Goal: Check status: Check status

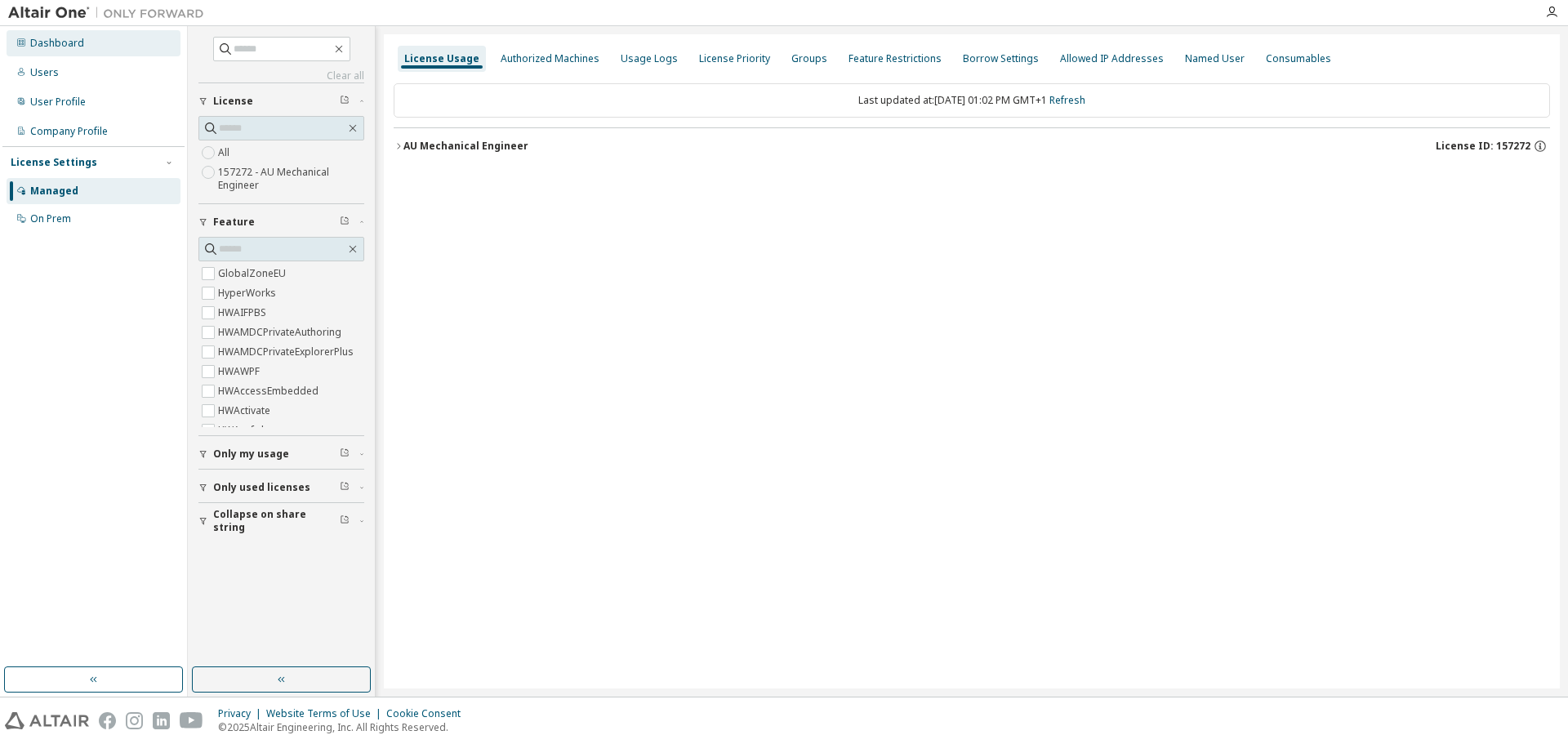
click at [51, 43] on div "Dashboard" at bounding box center [57, 43] width 54 height 13
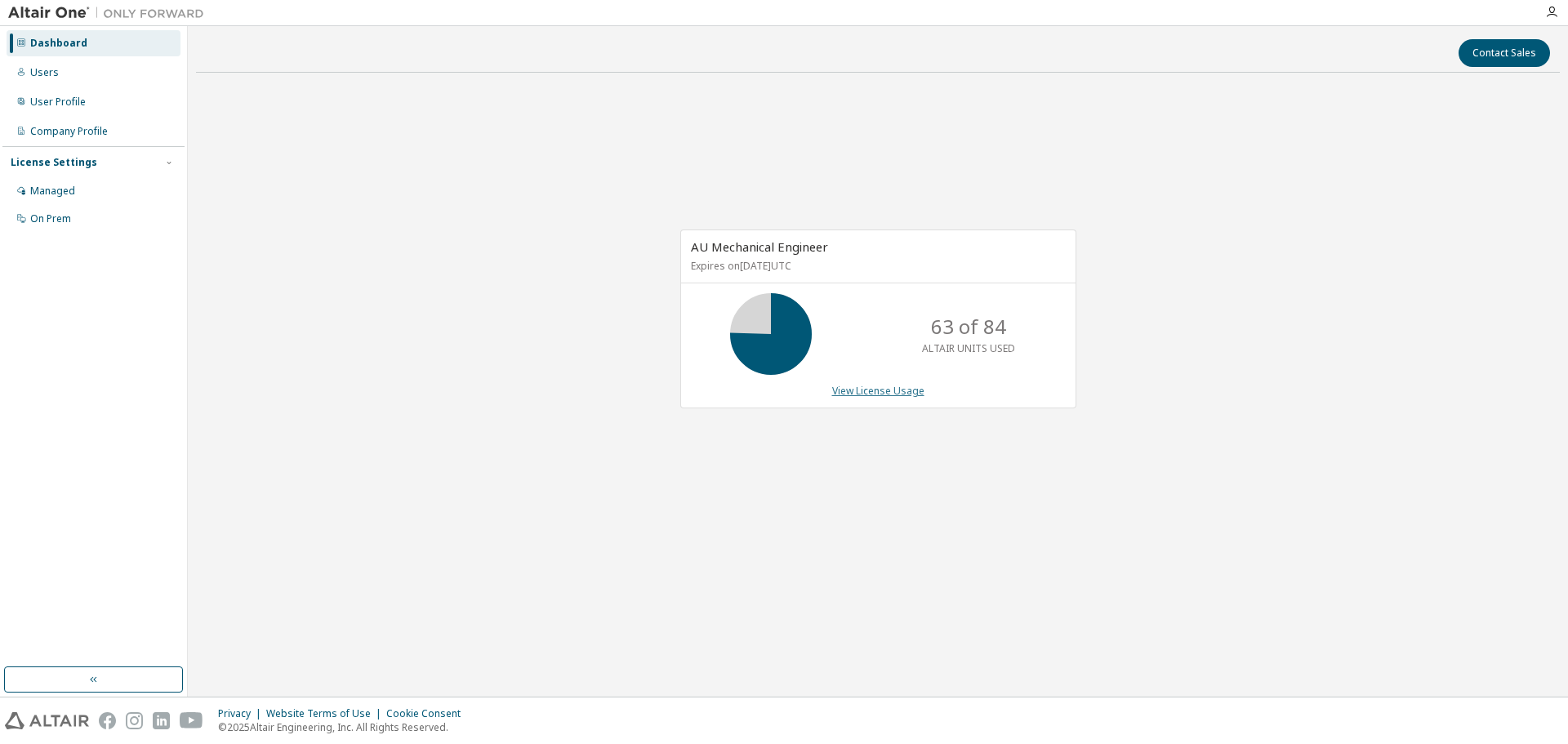
click at [887, 397] on link "View License Usage" at bounding box center [878, 390] width 92 height 14
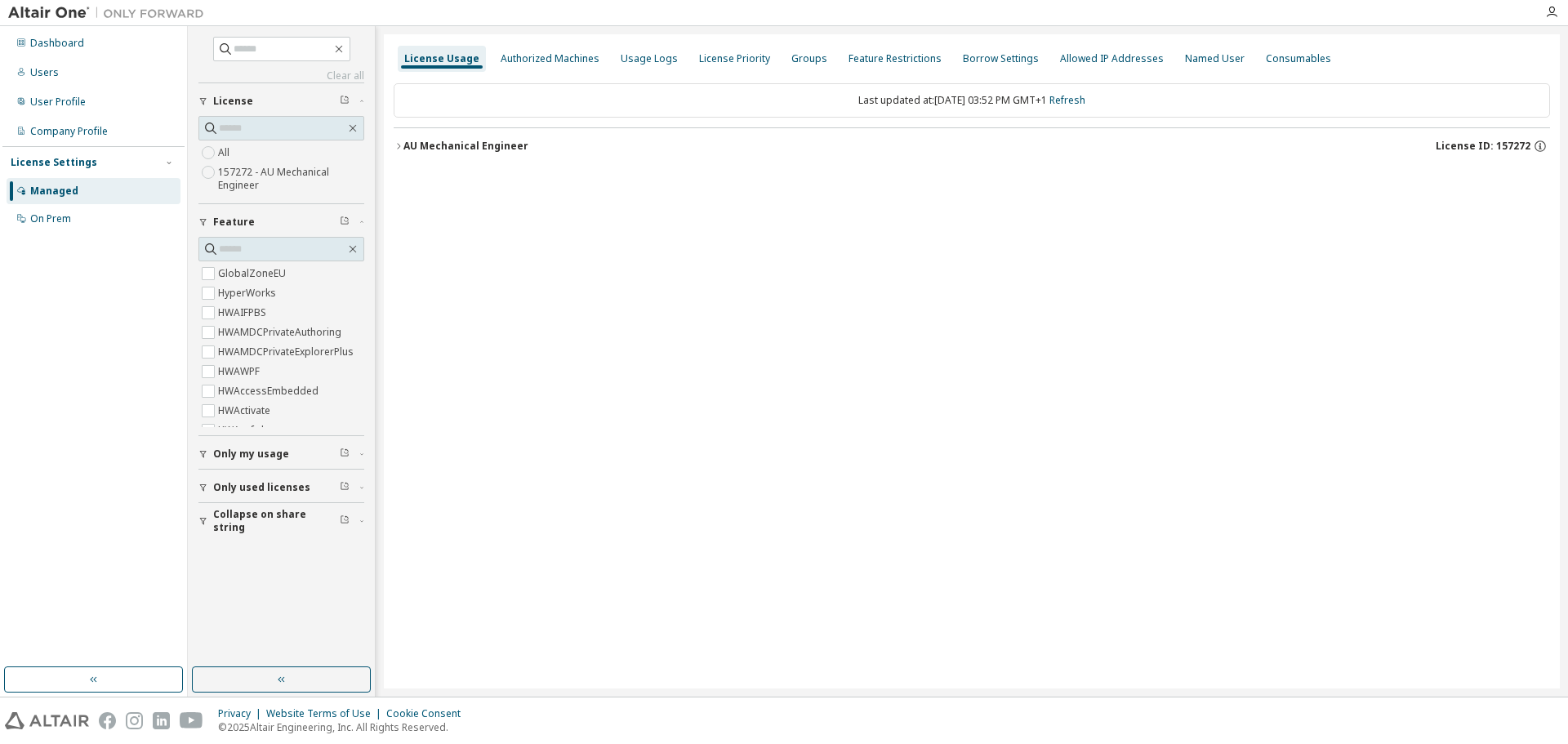
click at [400, 146] on icon "button" at bounding box center [398, 146] width 10 height 10
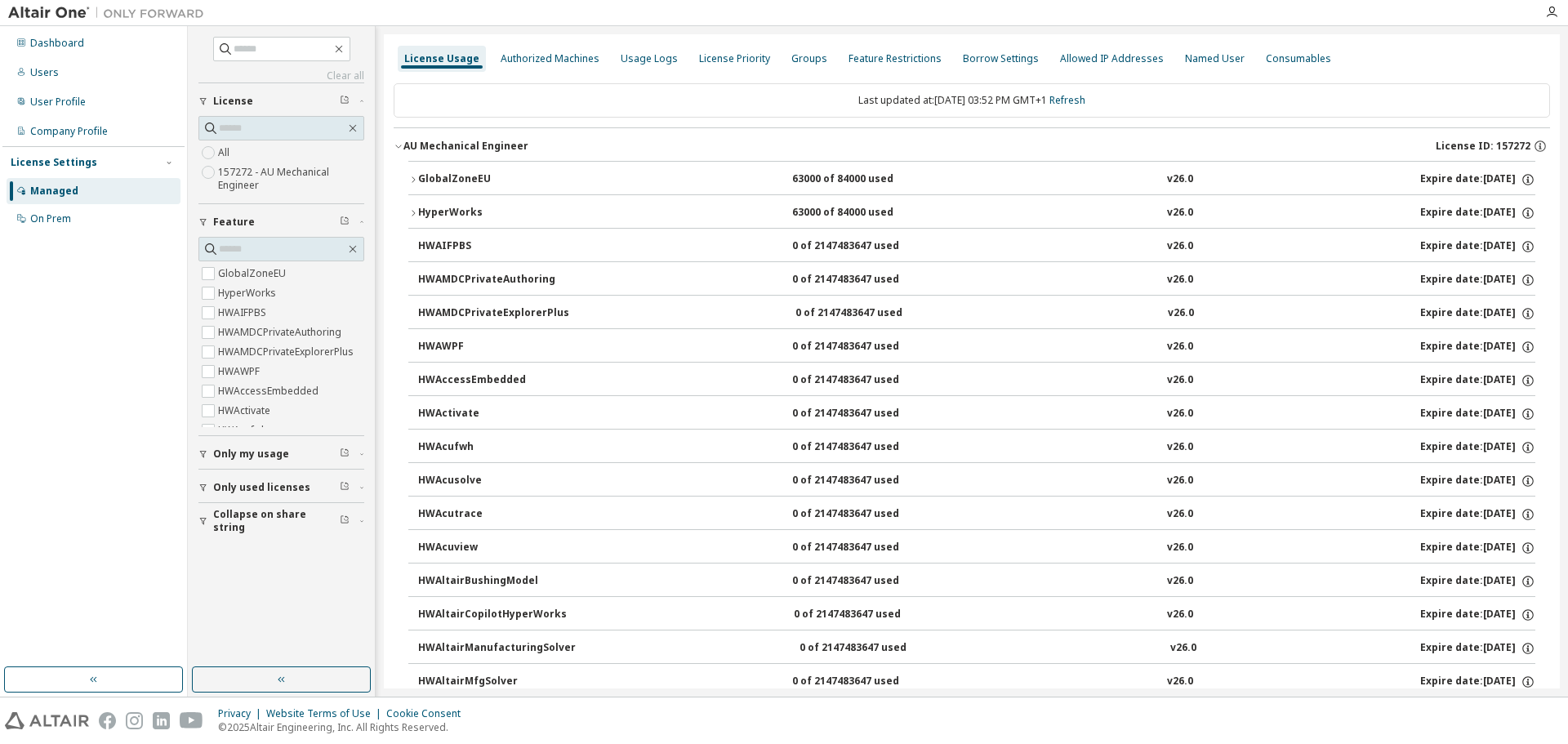
click at [411, 177] on icon "button" at bounding box center [413, 180] width 10 height 10
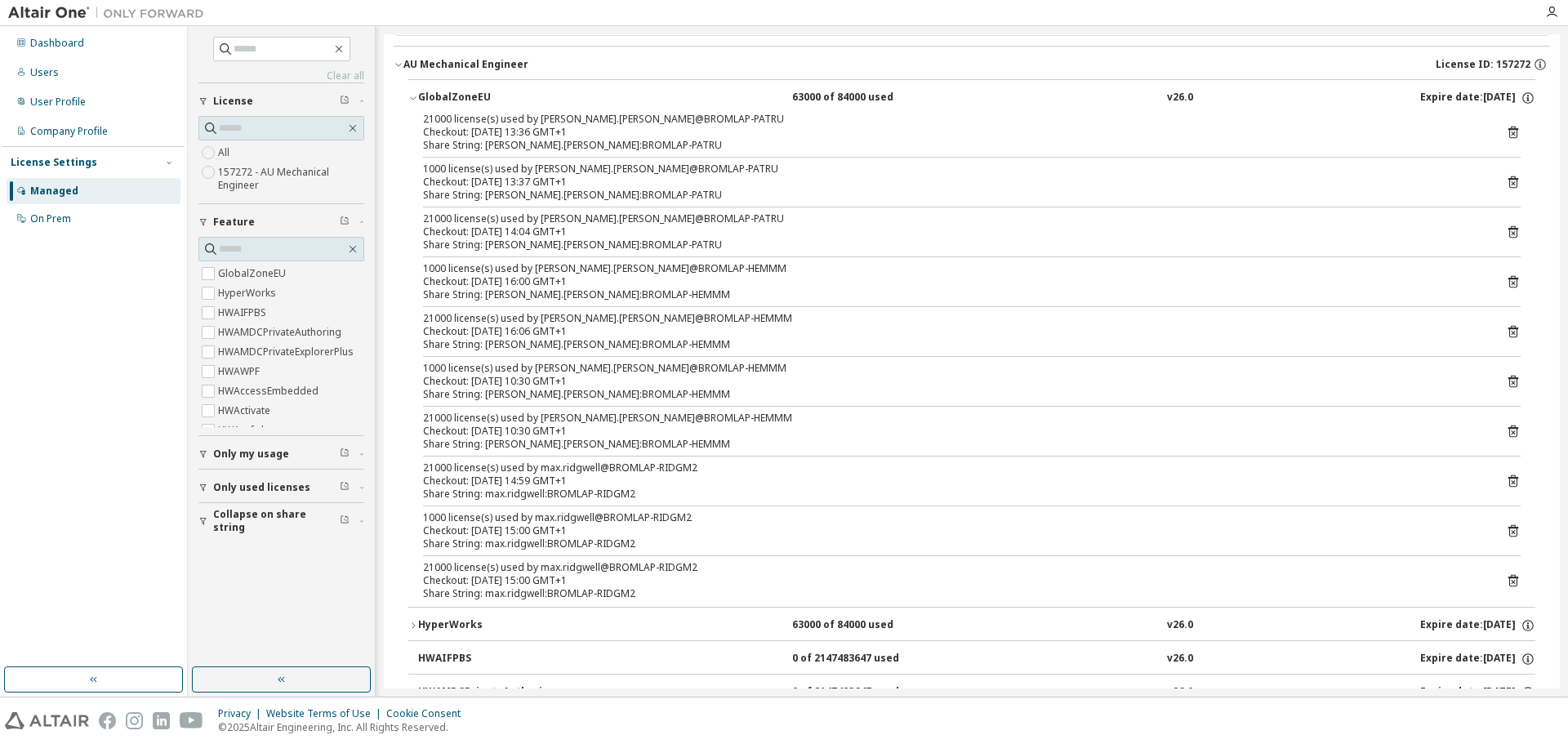
scroll to position [164, 0]
